Goal: Task Accomplishment & Management: Use online tool/utility

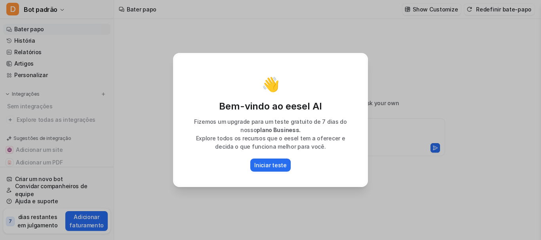
click at [398, 92] on div "👋 Bem-vindo ao eesel AI Fizemos um upgrade para um teste gratuito de 7 [PERSON_…" at bounding box center [270, 120] width 541 height 240
type textarea "**********"
click at [420, 53] on div "👋 Bem-vindo ao eesel AI Fizemos um upgrade para um teste gratuito de 7 [PERSON_…" at bounding box center [270, 120] width 541 height 240
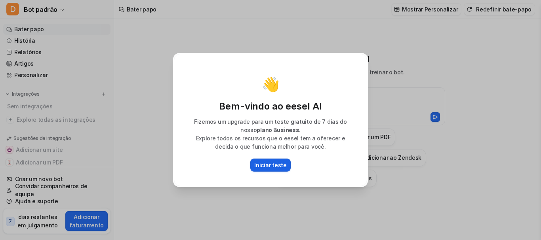
click at [276, 163] on font "Iniciar teste" at bounding box center [270, 165] width 32 height 7
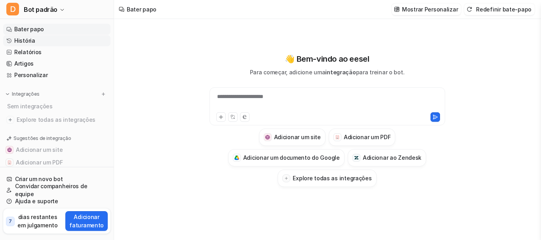
click at [20, 40] on font "História" at bounding box center [24, 40] width 21 height 7
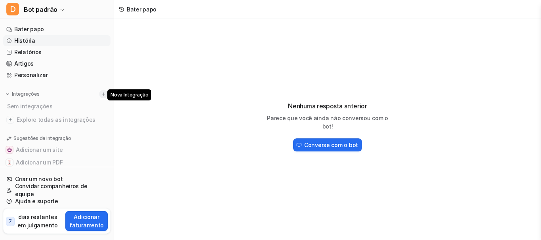
click at [101, 93] on img at bounding box center [104, 94] width 6 height 6
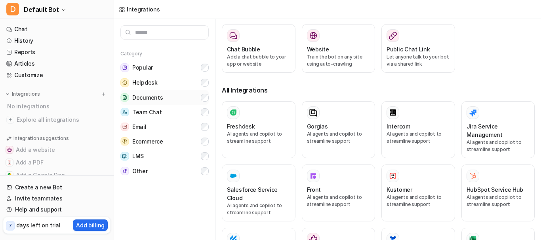
click at [143, 96] on span "Documents" at bounding box center [147, 98] width 30 height 8
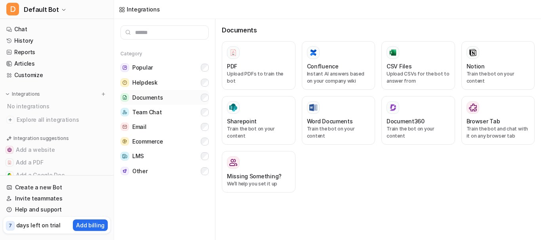
click at [165, 101] on button "Documents" at bounding box center [164, 97] width 88 height 15
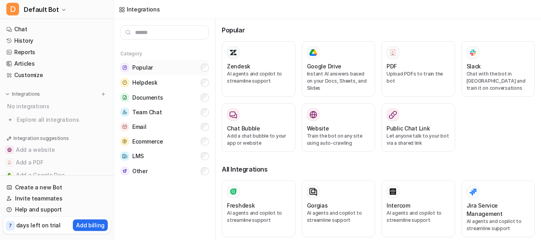
click at [169, 66] on button "Popular" at bounding box center [164, 67] width 88 height 15
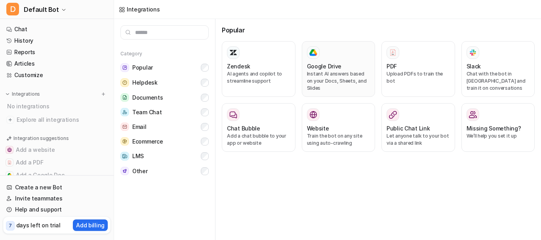
click at [323, 79] on p "Instant AI answers based on your Docs, Sheets, and Slides" at bounding box center [338, 80] width 63 height 21
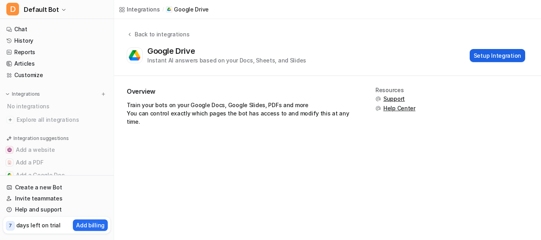
click at [497, 50] on button "Setup Integration" at bounding box center [496, 55] width 55 height 13
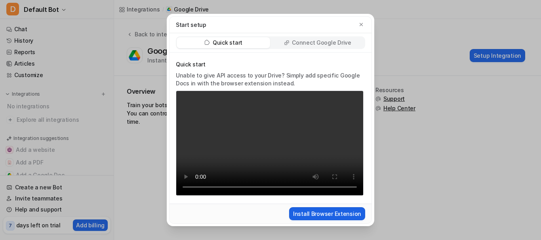
click at [316, 209] on button "Install Browser Extension" at bounding box center [327, 213] width 76 height 13
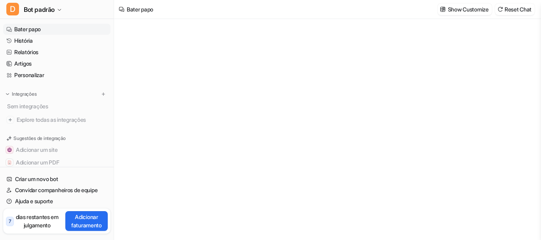
type textarea "**********"
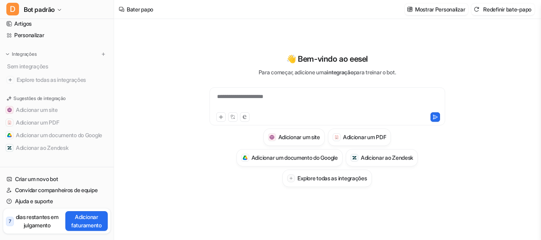
scroll to position [8, 0]
